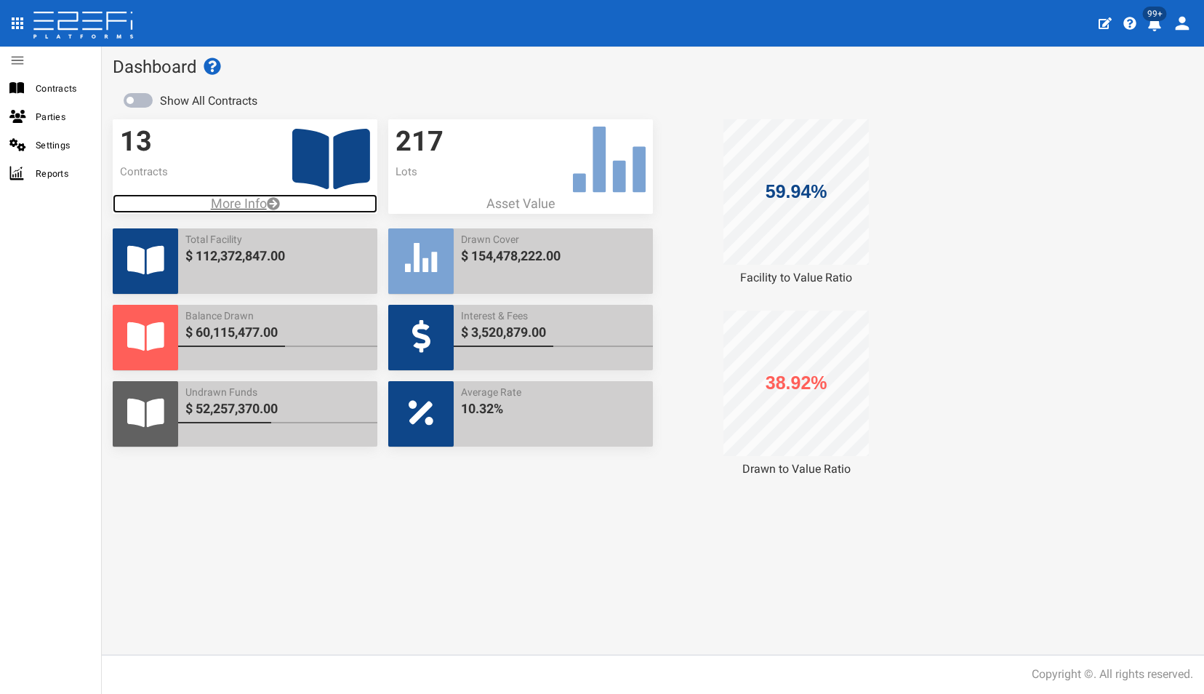
click at [231, 201] on p "More Info" at bounding box center [245, 203] width 265 height 19
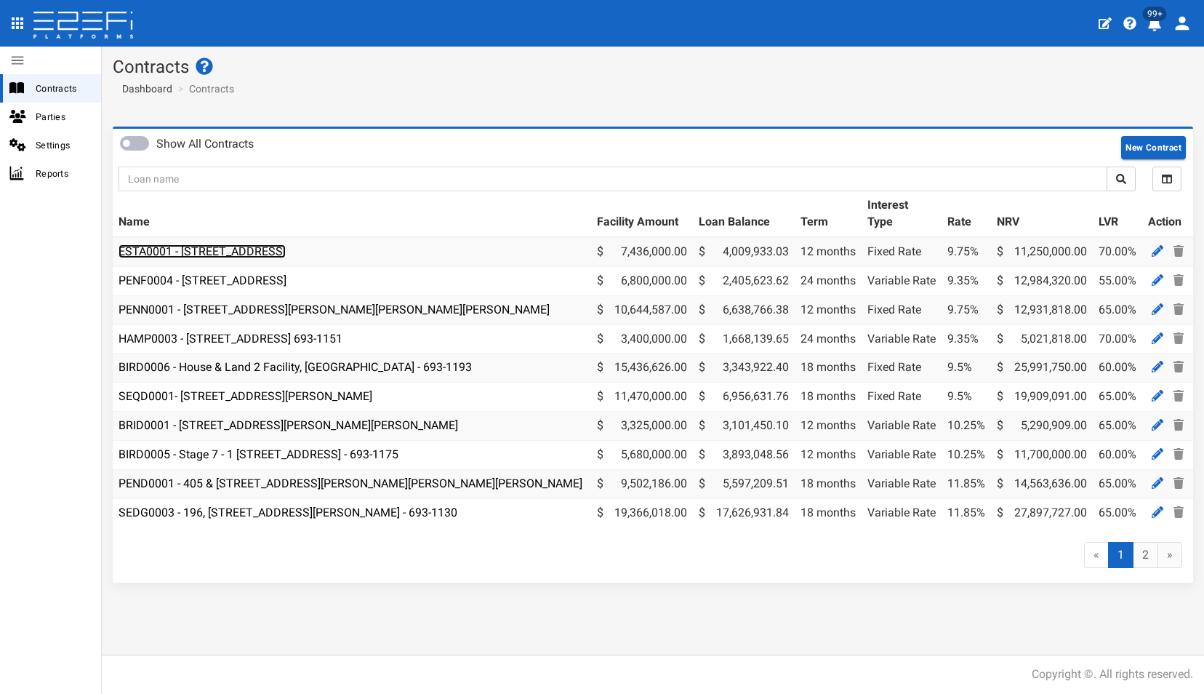
click at [219, 251] on link "ESTA0001 - 112 Gross Avenue, Hemmant - 693-1197" at bounding box center [202, 251] width 167 height 14
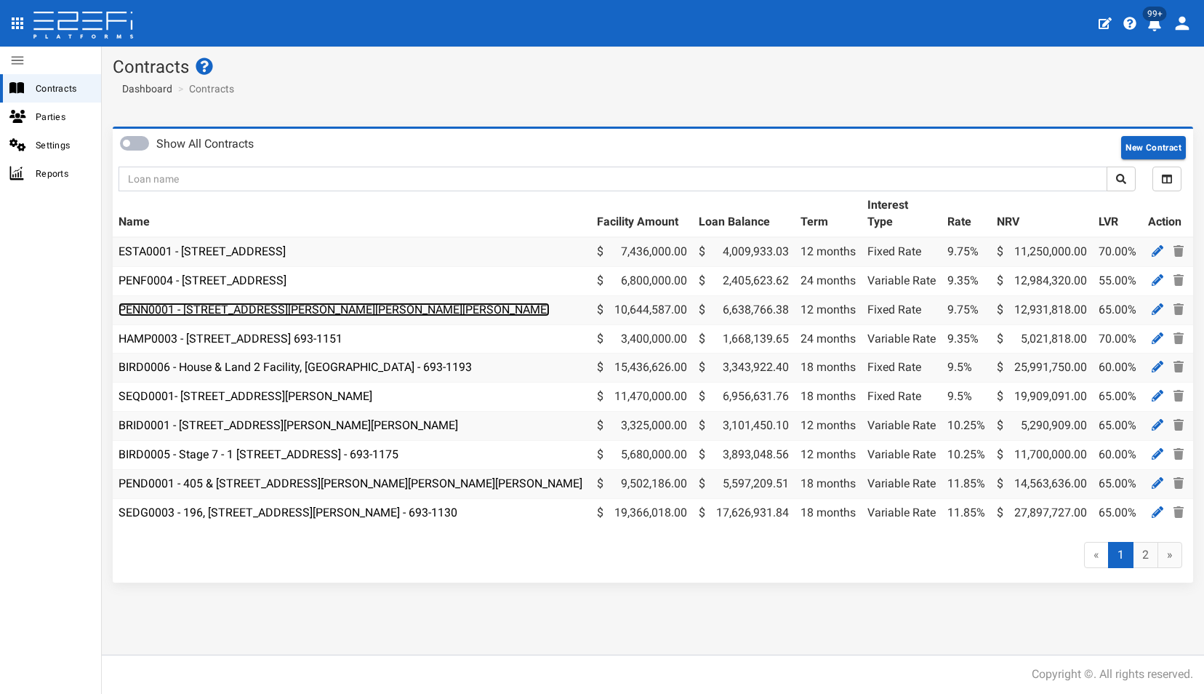
click at [261, 309] on link "PENN0001 - 206 Graham Road, Bridgeman Downs - 693-1185" at bounding box center [334, 310] width 431 height 14
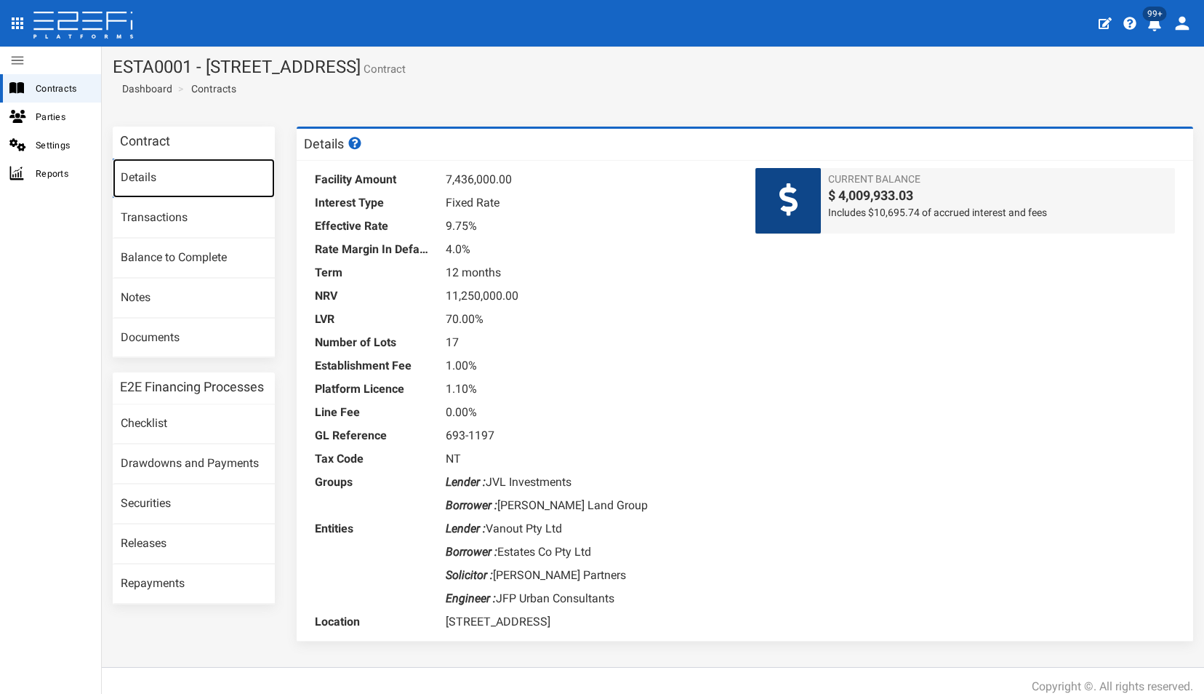
click at [145, 169] on link "Details" at bounding box center [194, 178] width 162 height 39
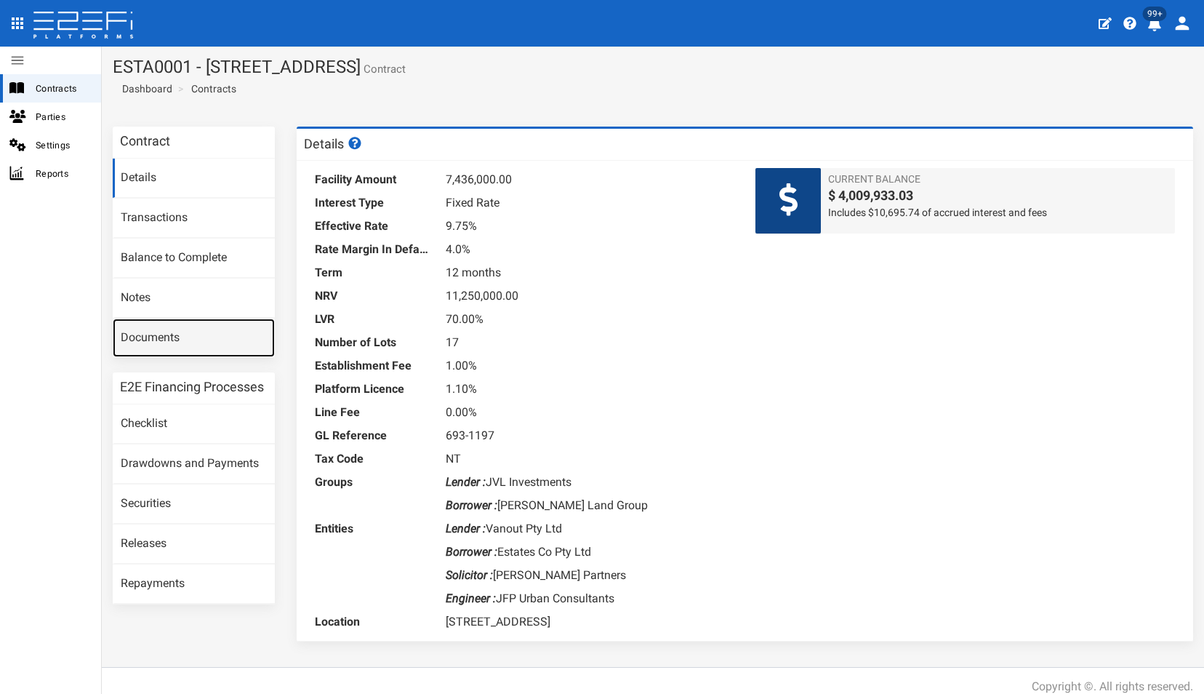
click at [146, 336] on link "Documents" at bounding box center [194, 338] width 162 height 39
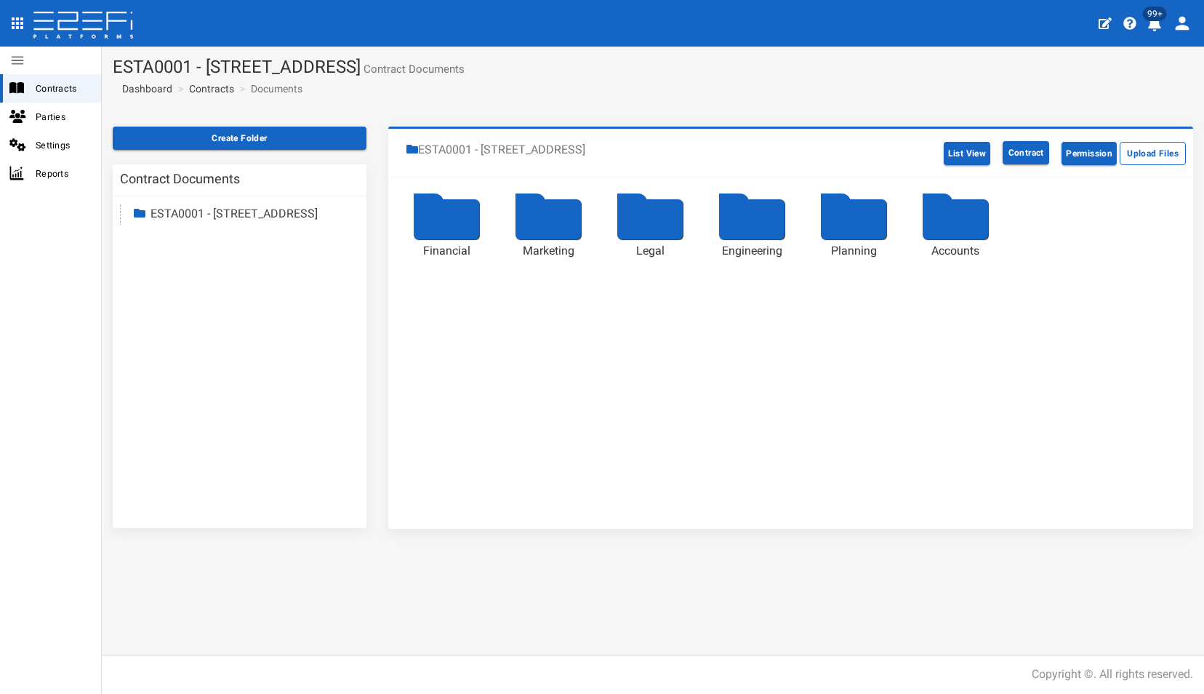
click at [442, 217] on div at bounding box center [446, 219] width 65 height 40
click at [230, 214] on link "ESTA0001 - 112 Gross Avenue, Hemmant" at bounding box center [234, 214] width 167 height 14
click at [652, 218] on div at bounding box center [649, 219] width 65 height 40
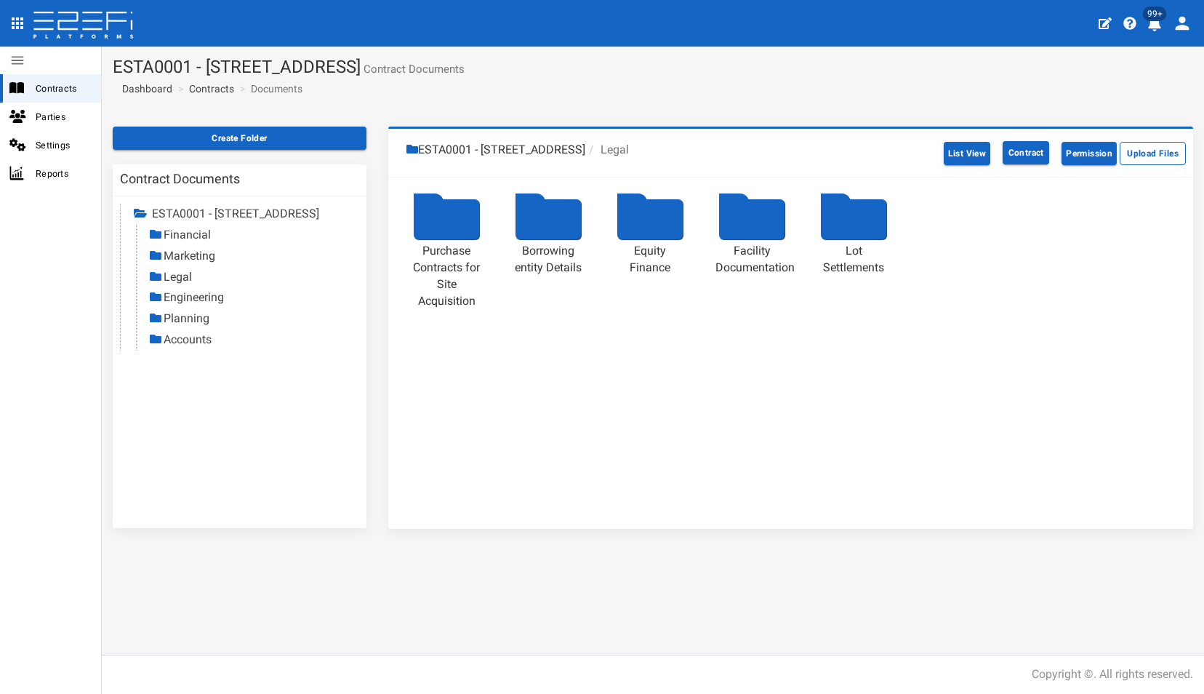
click at [750, 206] on div at bounding box center [751, 219] width 65 height 40
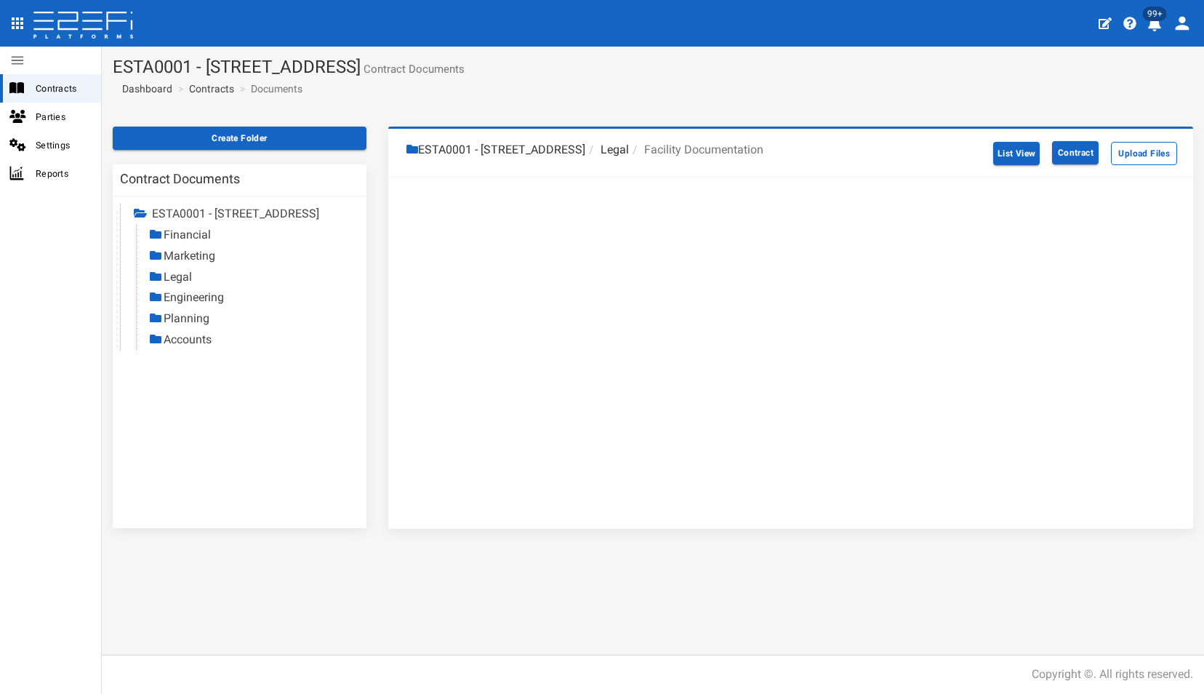
click at [172, 284] on link "Legal" at bounding box center [178, 277] width 28 height 14
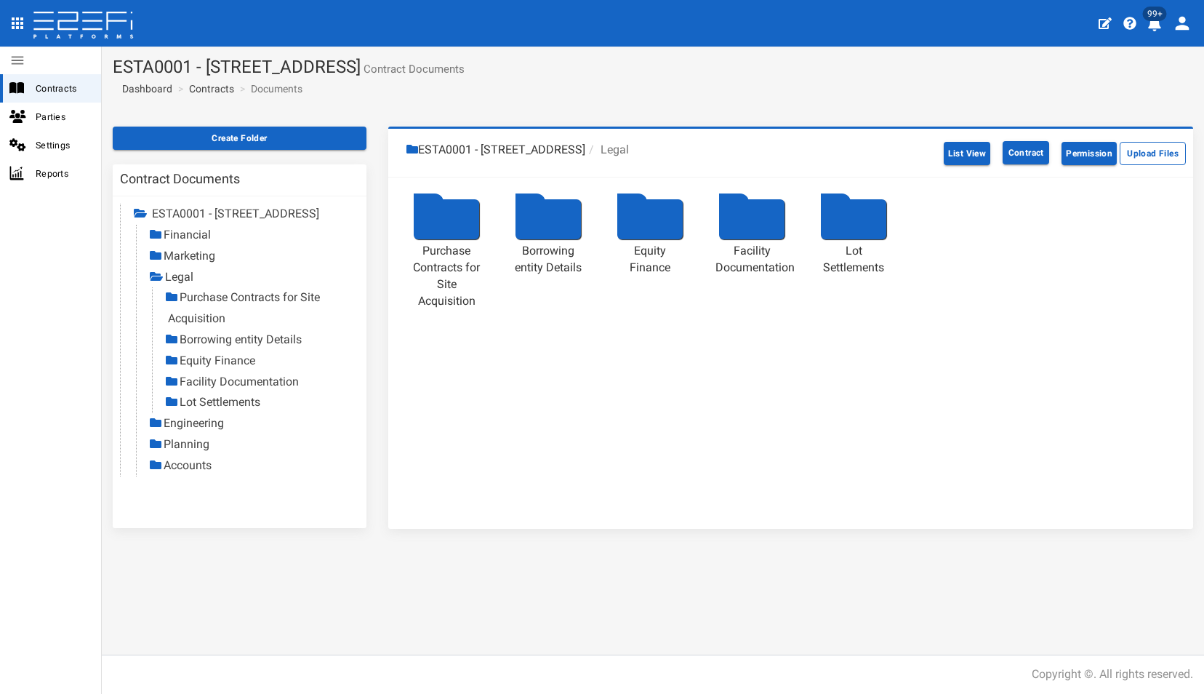
click at [758, 217] on div at bounding box center [751, 219] width 65 height 40
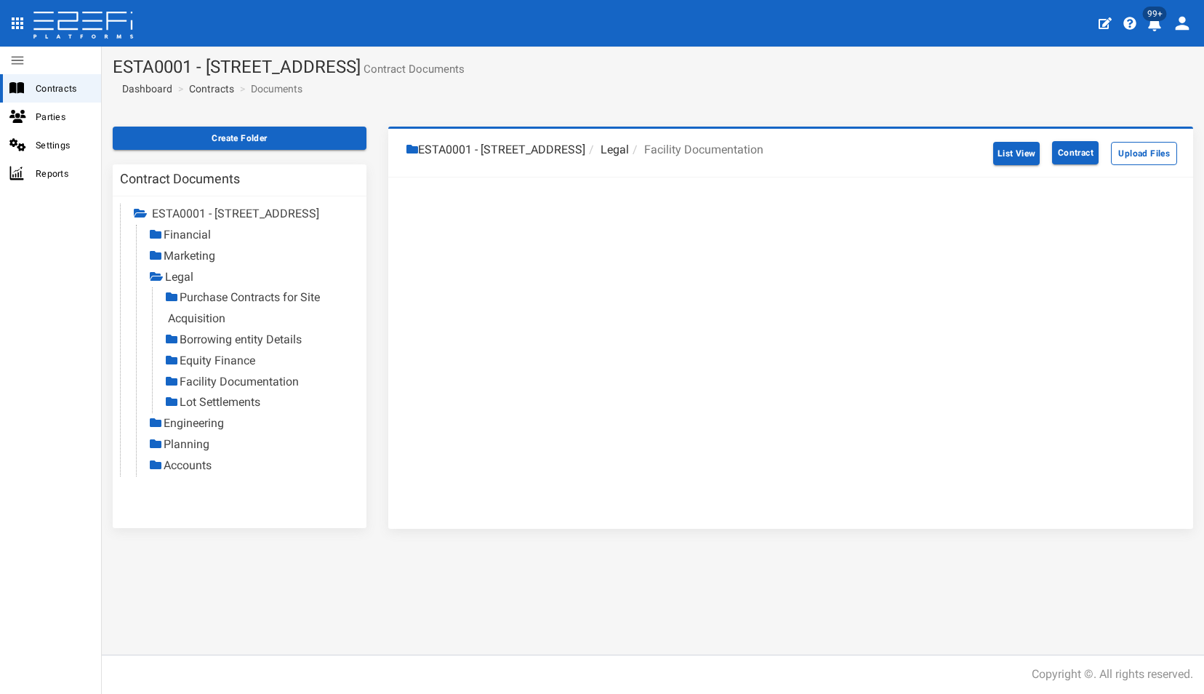
click at [213, 388] on link "Facility Documentation" at bounding box center [239, 381] width 119 height 14
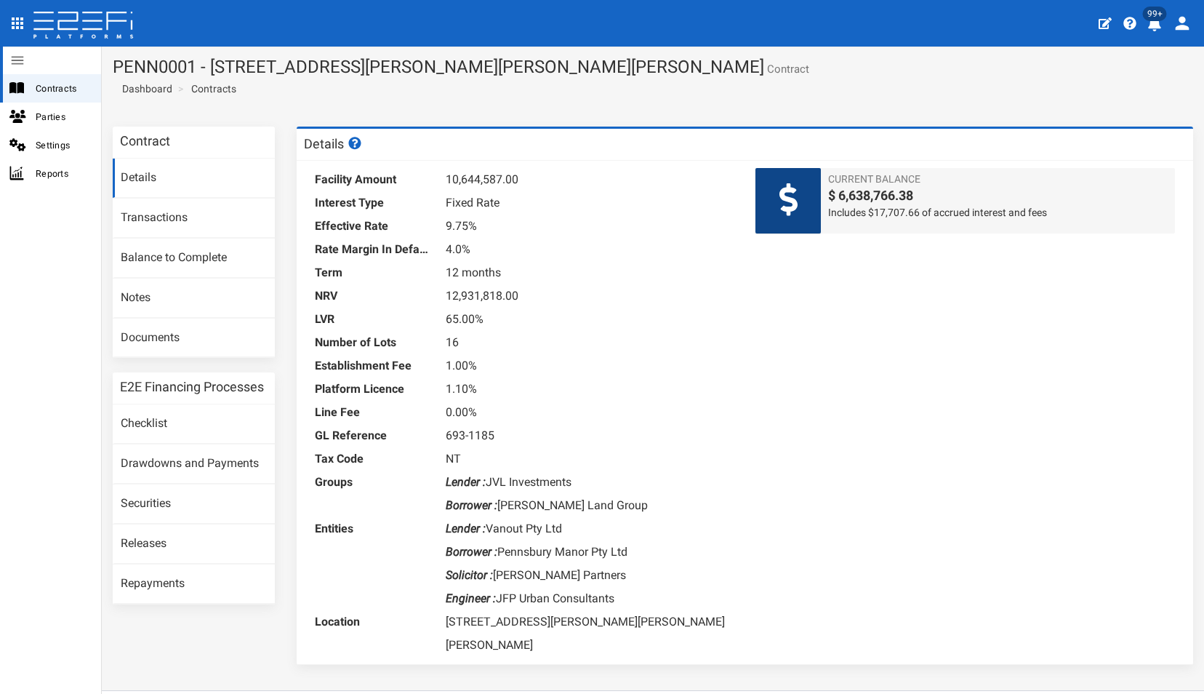
click at [20, 55] on icon at bounding box center [17, 60] width 16 height 16
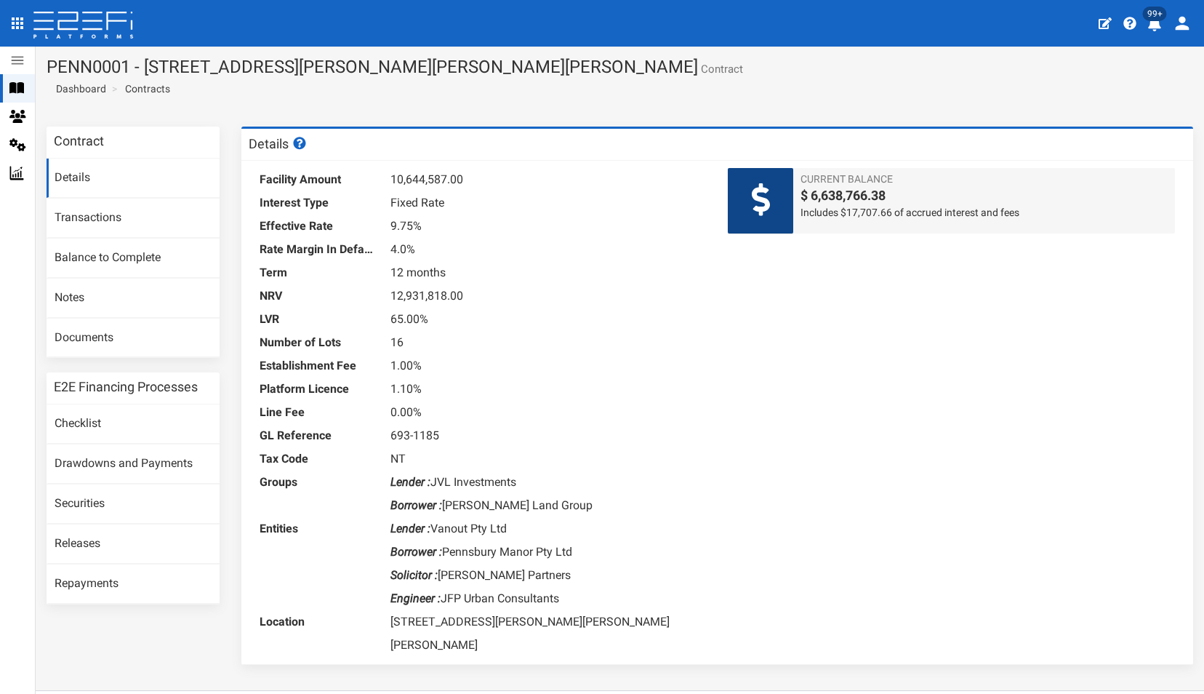
click at [16, 25] on icon "open drawer" at bounding box center [17, 23] width 17 height 17
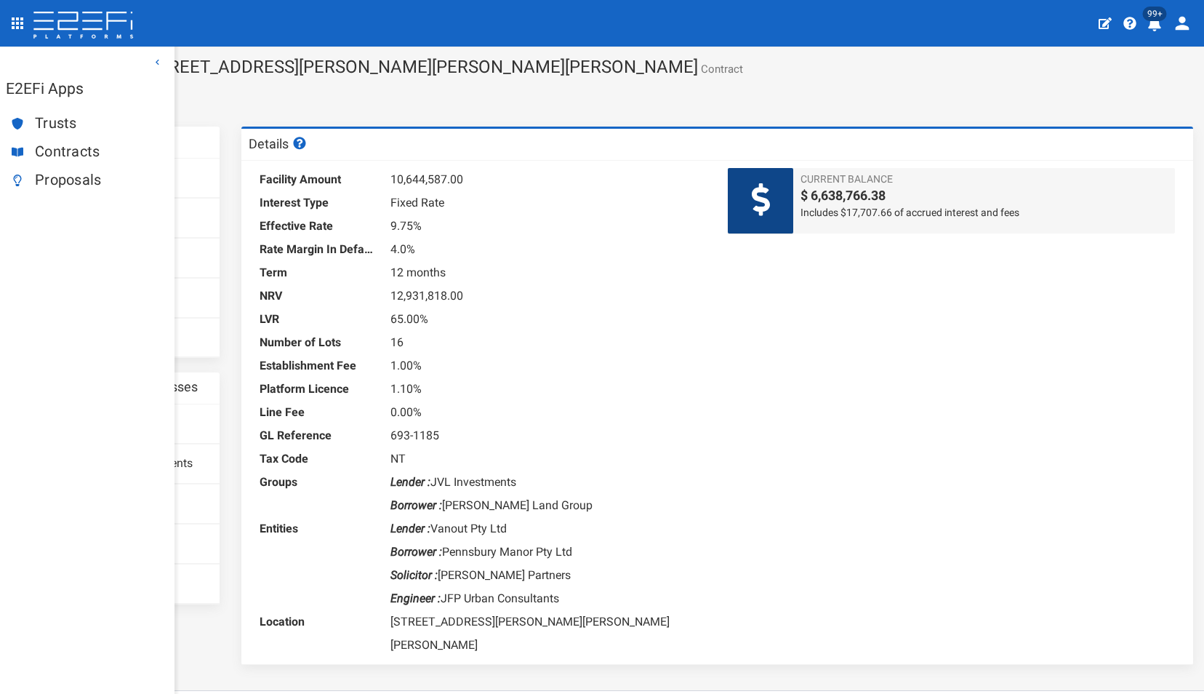
click at [64, 176] on span "Proposals" at bounding box center [99, 180] width 128 height 17
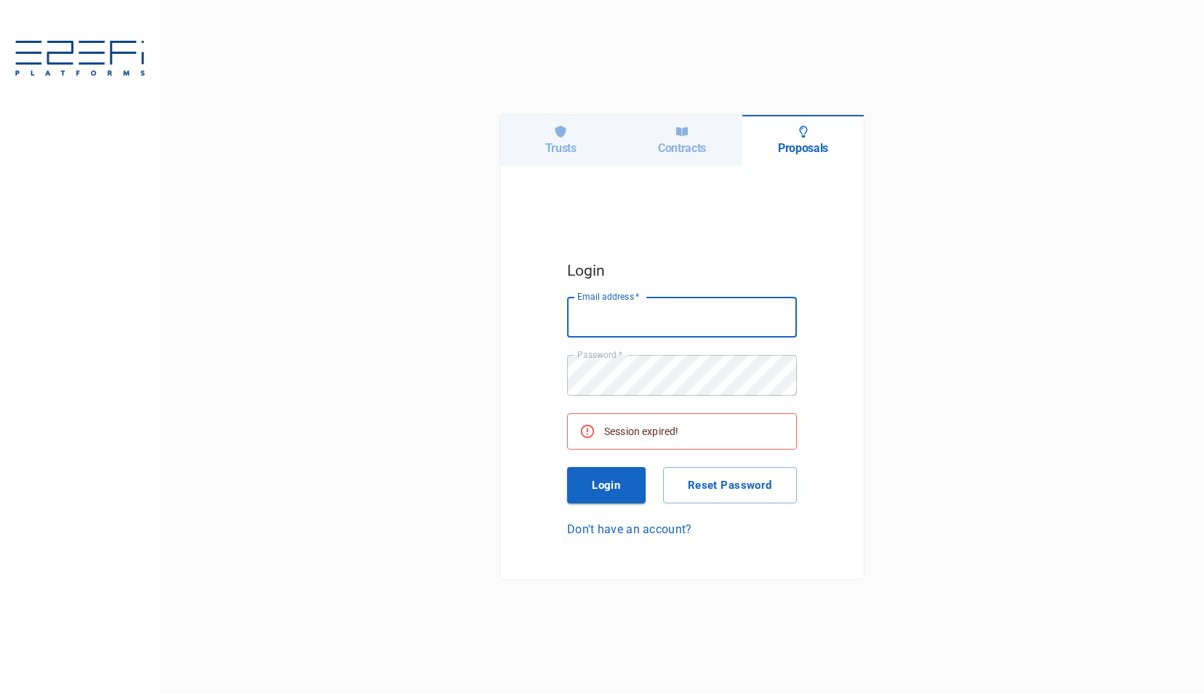
click at [649, 308] on input "Email address   *" at bounding box center [682, 317] width 230 height 41
type input "[PERSON_NAME][EMAIL_ADDRESS][DOMAIN_NAME]"
click at [611, 487] on button "Login" at bounding box center [606, 485] width 79 height 36
